Goal: Task Accomplishment & Management: Use online tool/utility

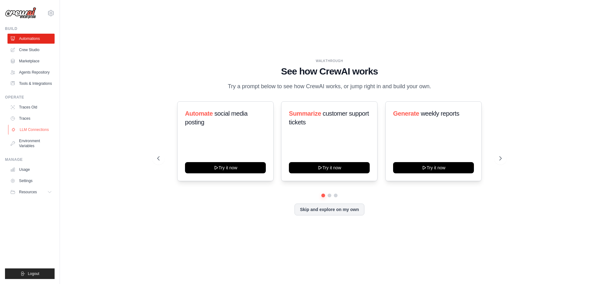
click at [35, 134] on link "LLM Connections" at bounding box center [31, 130] width 47 height 10
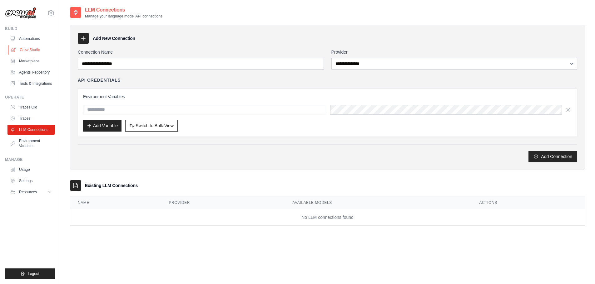
click at [29, 48] on link "Crew Studio" at bounding box center [31, 50] width 47 height 10
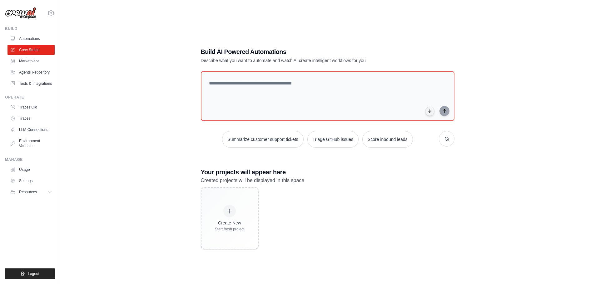
click at [228, 51] on h1 "Build AI Powered Automations" at bounding box center [306, 51] width 210 height 9
click at [130, 76] on div "Build AI Powered Automations Describe what you want to automate and watch AI cr…" at bounding box center [327, 148] width 515 height 284
click at [300, 179] on p "Created projects will be displayed in this space" at bounding box center [327, 181] width 253 height 8
click at [100, 133] on div "Build AI Powered Automations Describe what you want to automate and watch AI cr…" at bounding box center [327, 148] width 515 height 284
click at [176, 33] on div "Build AI Powered Automations Describe what you want to automate and watch AI cr…" at bounding box center [327, 148] width 515 height 284
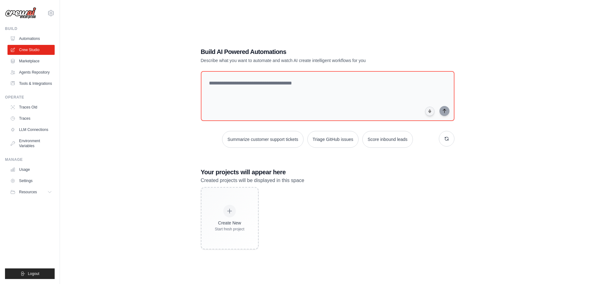
click at [175, 36] on div "Build AI Powered Automations Describe what you want to automate and watch AI cr…" at bounding box center [327, 148] width 515 height 284
click at [107, 156] on div "Build AI Powered Automations Describe what you want to automate and watch AI cr…" at bounding box center [327, 148] width 515 height 284
